Goal: Transaction & Acquisition: Subscribe to service/newsletter

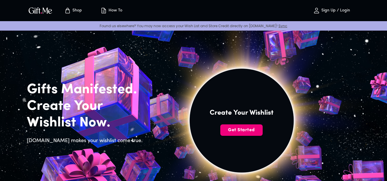
click at [230, 130] on span "Get Started" at bounding box center [241, 130] width 42 height 6
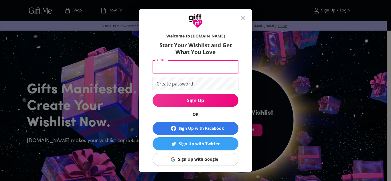
click at [173, 65] on input "Email" at bounding box center [195, 66] width 84 height 13
type input "[EMAIL_ADDRESS][DOMAIN_NAME]"
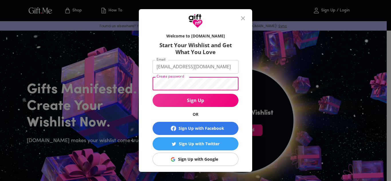
click at [153, 94] on button "Sign Up" at bounding box center [196, 100] width 86 height 13
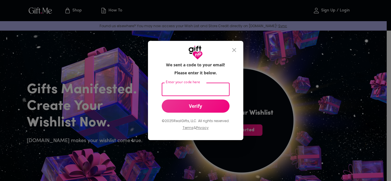
click at [211, 94] on input "Enter your code here" at bounding box center [195, 89] width 66 height 13
paste input "382992"
type input "382992"
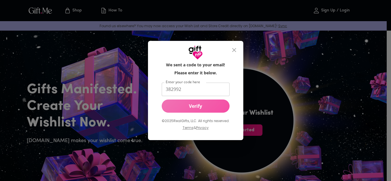
click at [198, 111] on button "Verify" at bounding box center [196, 106] width 68 height 13
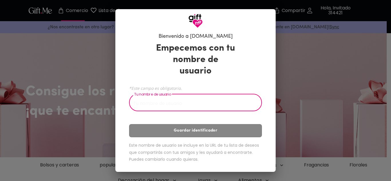
type input "e"
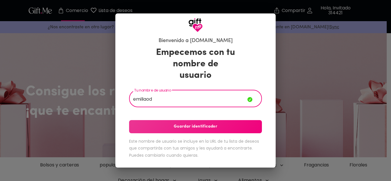
type input "emiliaod"
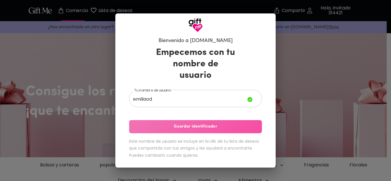
click at [200, 125] on button "Guardar identificador" at bounding box center [195, 126] width 133 height 13
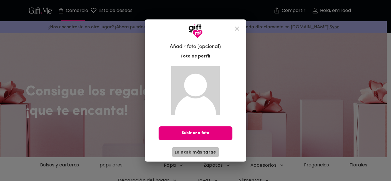
click at [200, 153] on font "Lo haré más tarde" at bounding box center [196, 152] width 42 height 6
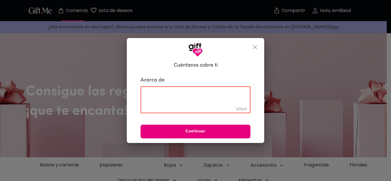
click at [202, 94] on textarea at bounding box center [196, 100] width 102 height 16
type textarea "rfdf"
click at [192, 133] on font "Continuar" at bounding box center [196, 131] width 20 height 4
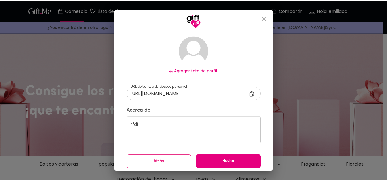
scroll to position [36, 0]
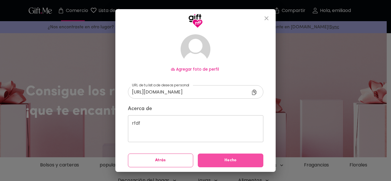
click at [212, 155] on button "Hecho" at bounding box center [231, 161] width 66 height 14
